Goal: Transaction & Acquisition: Purchase product/service

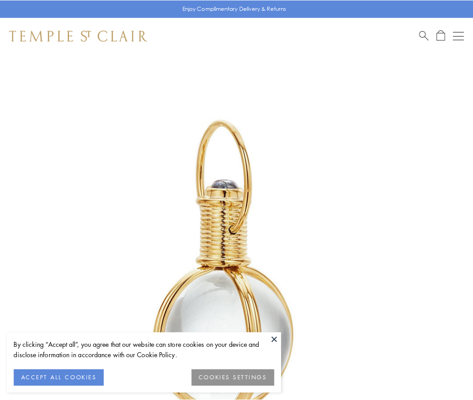
scroll to position [235, 0]
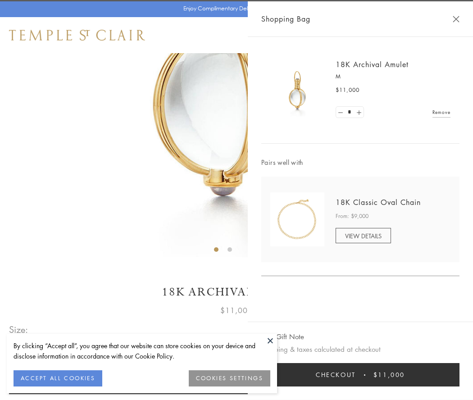
click at [360, 375] on button "Checkout $11,000" at bounding box center [360, 374] width 198 height 23
